Goal: Navigation & Orientation: Find specific page/section

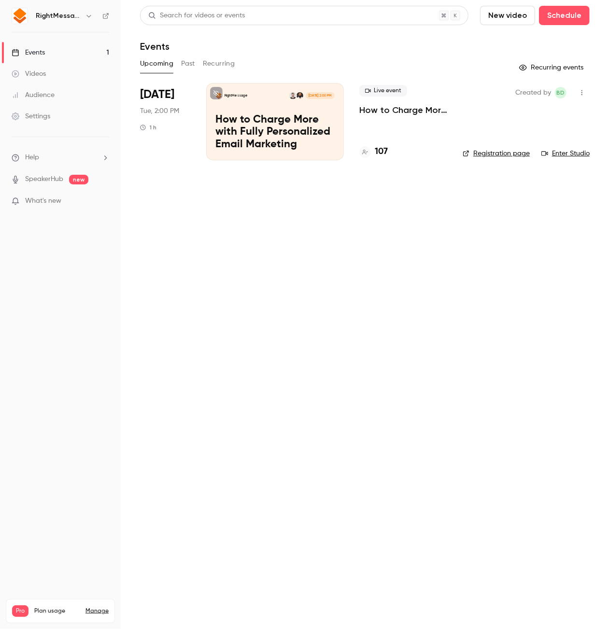
click at [401, 110] on p "How to Charge More with Fully Personalized Email Marketing" at bounding box center [403, 110] width 88 height 12
